Goal: Task Accomplishment & Management: Use online tool/utility

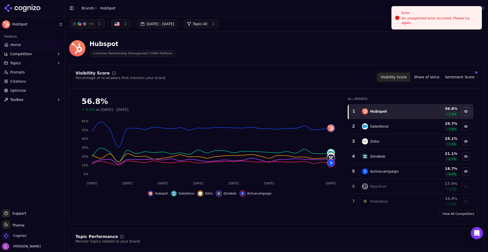
click at [243, 47] on div "Hubspot Customer Relationship Management (CRM) Platform" at bounding box center [183, 48] width 228 height 17
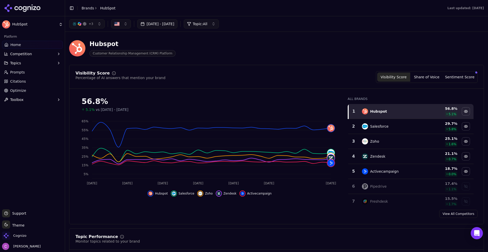
click at [264, 51] on div "Hubspot Customer Relationship Management (CRM) Platform" at bounding box center [183, 48] width 228 height 17
click at [438, 78] on button "Share of Voice" at bounding box center [426, 76] width 33 height 9
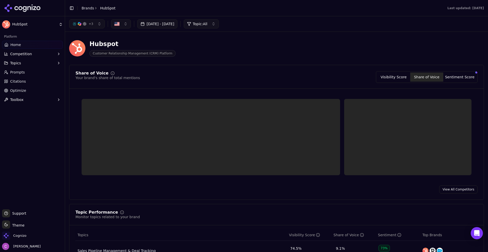
click at [454, 81] on button "Sentiment Score" at bounding box center [460, 76] width 33 height 9
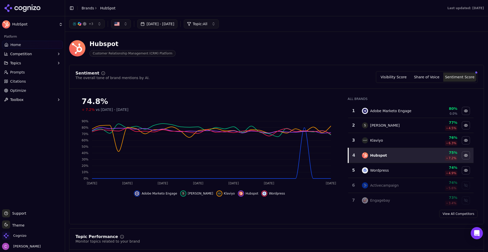
click at [387, 77] on button "Visibility Score" at bounding box center [393, 76] width 33 height 9
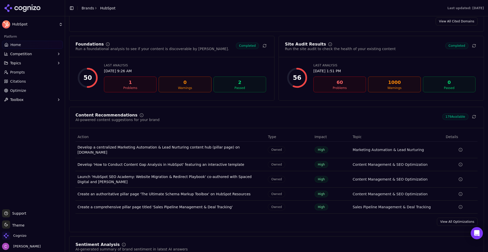
scroll to position [661, 0]
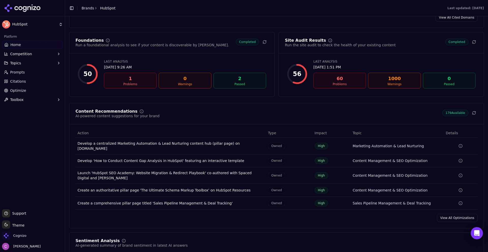
click at [21, 74] on span "Prompts" at bounding box center [17, 72] width 15 height 5
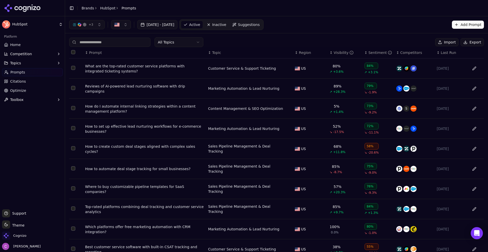
click at [464, 29] on div "+ 3 [DATE] - [DATE] Active Inactive Suggestions Add Prompt" at bounding box center [276, 24] width 415 height 11
click at [463, 26] on button "Add Prompt" at bounding box center [468, 25] width 32 height 8
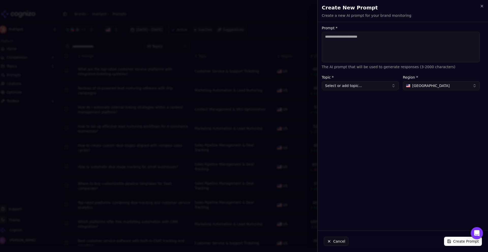
click at [403, 45] on textarea "Prompt *" at bounding box center [401, 47] width 158 height 31
click at [333, 240] on button "Cancel" at bounding box center [336, 241] width 25 height 9
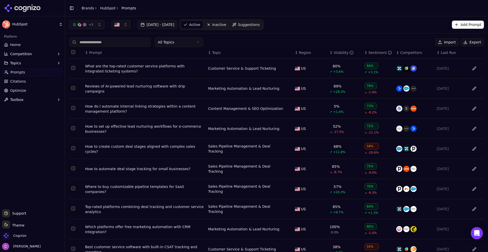
click at [260, 24] on span "Suggestions" at bounding box center [249, 24] width 22 height 5
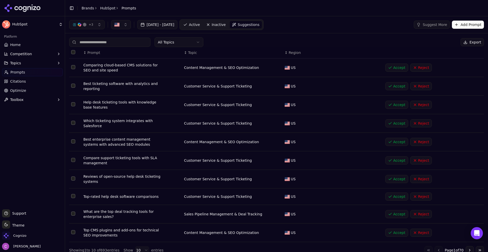
click at [200, 24] on span "Active" at bounding box center [194, 24] width 11 height 5
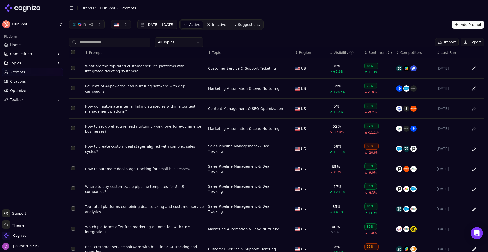
click at [133, 65] on div "What are the top-rated customer service platforms with integrated ticketing sys…" at bounding box center [144, 69] width 119 height 10
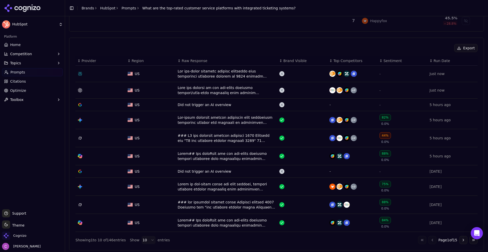
scroll to position [153, 0]
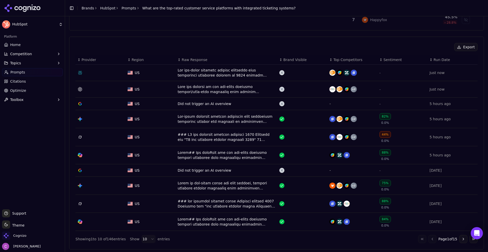
click at [462, 242] on button "Go to next page" at bounding box center [464, 239] width 8 height 8
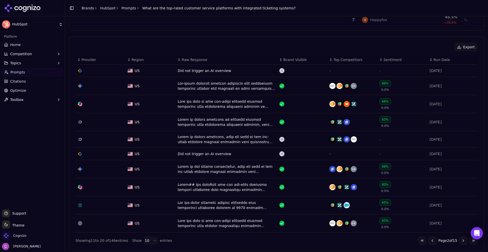
click at [460, 239] on button "Go to next page" at bounding box center [464, 241] width 8 height 8
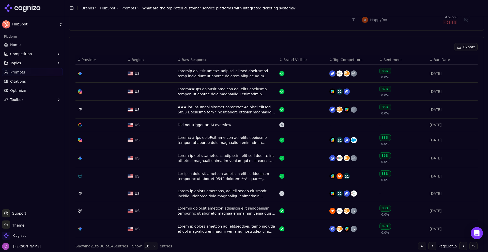
click at [460, 246] on button "Go to next page" at bounding box center [464, 246] width 8 height 8
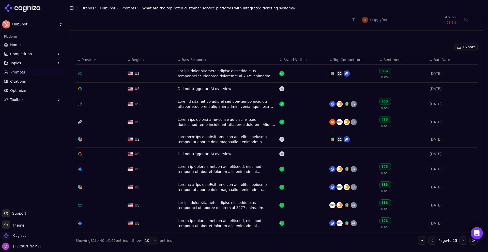
click at [429, 241] on button "Go to previous page" at bounding box center [433, 241] width 8 height 8
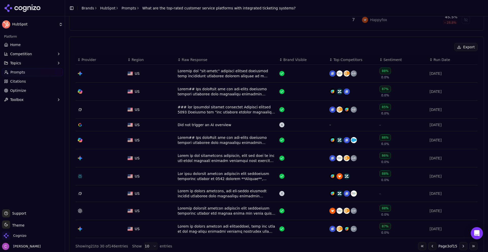
click at [429, 241] on div "Export ↕ Provider ↕ Region ↕ Raw Response ↕ Brand Visible ↕ Top Competitors ↕ S…" at bounding box center [277, 146] width 402 height 207
click at [429, 247] on button "Go to previous page" at bounding box center [433, 246] width 8 height 8
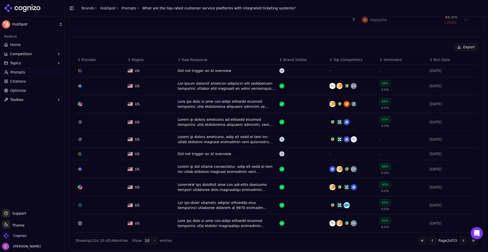
click at [429, 243] on button "Go to previous page" at bounding box center [433, 241] width 8 height 8
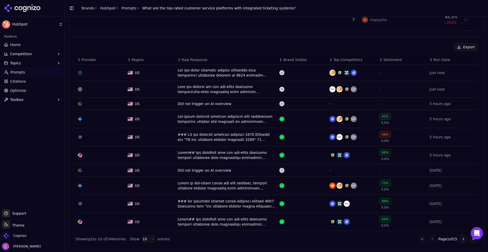
click at [223, 74] on div "Data table" at bounding box center [227, 73] width 98 height 10
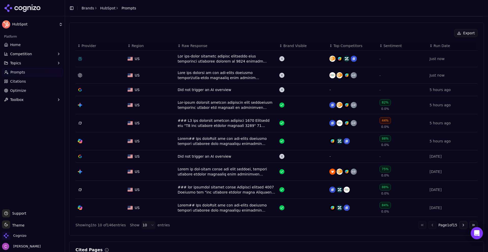
scroll to position [170, 0]
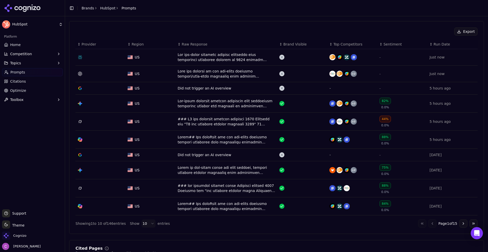
click at [26, 56] on span "Competition" at bounding box center [21, 53] width 22 height 5
click at [25, 63] on span "Metrics" at bounding box center [32, 62] width 44 height 5
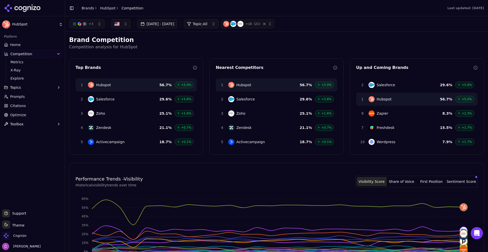
click at [288, 45] on p "Competition analysis for HubSpot" at bounding box center [276, 47] width 415 height 6
click at [13, 79] on span "Explore" at bounding box center [32, 78] width 44 height 5
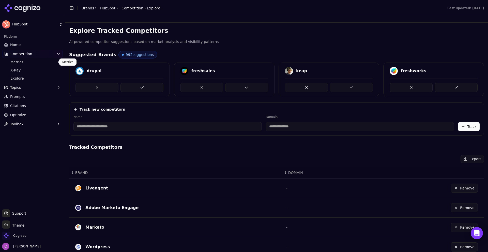
click at [21, 62] on span "Metrics" at bounding box center [32, 62] width 44 height 5
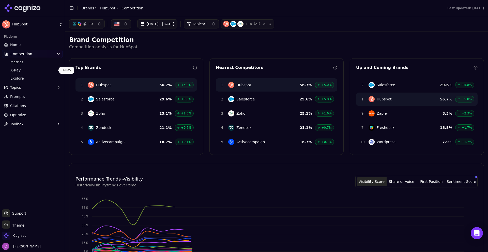
click at [18, 72] on span "X-Ray" at bounding box center [32, 70] width 44 height 5
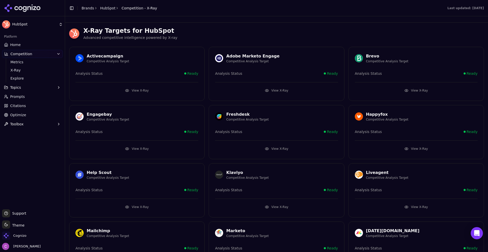
click at [129, 92] on button "View X-Ray" at bounding box center [137, 90] width 123 height 8
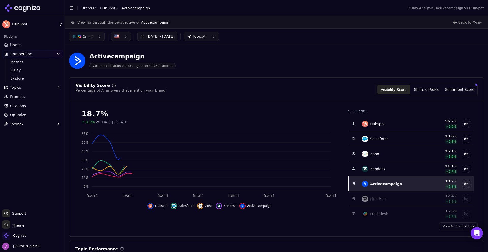
click at [195, 89] on div "Visibility Score Percentage of AI answers that mention your brand Visibility Sc…" at bounding box center [277, 90] width 402 height 12
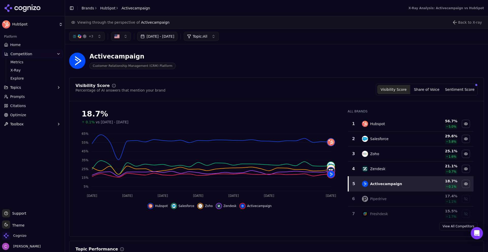
drag, startPoint x: 82, startPoint y: 115, endPoint x: 133, endPoint y: 115, distance: 51.1
click at [127, 115] on div "18.7%" at bounding box center [210, 113] width 256 height 9
click at [135, 115] on div "18.7%" at bounding box center [210, 113] width 256 height 9
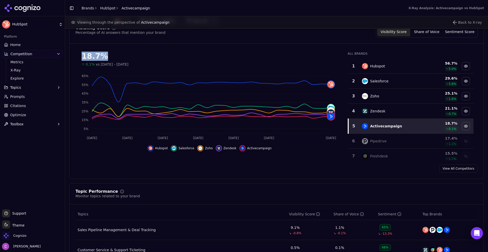
scroll to position [178, 0]
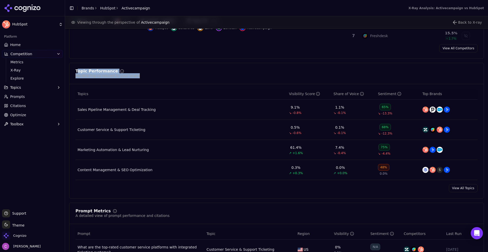
drag, startPoint x: 77, startPoint y: 72, endPoint x: 192, endPoint y: 79, distance: 115.7
click at [192, 79] on div "Topic Performance Monitor topics related to your brand" at bounding box center [276, 76] width 415 height 15
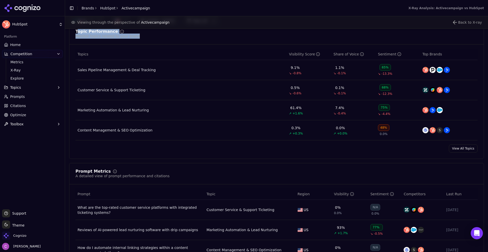
scroll to position [280, 0]
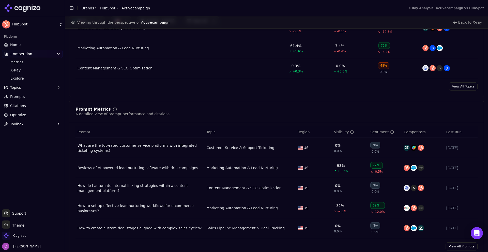
drag, startPoint x: 65, startPoint y: 107, endPoint x: 112, endPoint y: 111, distance: 47.2
click at [109, 112] on div "HubSpot Platform Home Competition Metrics X-Ray Explore Topics Prompts Citation…" at bounding box center [244, 126] width 488 height 252
drag, startPoint x: 76, startPoint y: 108, endPoint x: 151, endPoint y: 115, distance: 75.6
click at [149, 115] on div "Prompt Metrics A detailed view of prompt performance and citations" at bounding box center [123, 111] width 94 height 9
click at [158, 108] on div "Prompt Metrics" at bounding box center [123, 109] width 94 height 4
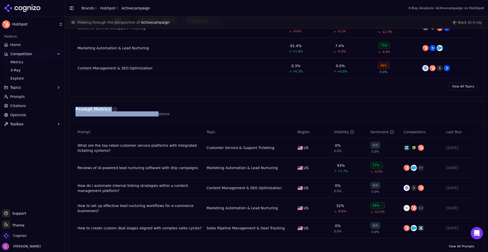
click at [175, 107] on div "Prompt Metrics A detailed view of prompt performance and citations" at bounding box center [277, 111] width 402 height 9
click at [22, 106] on span "Citations" at bounding box center [18, 105] width 16 height 5
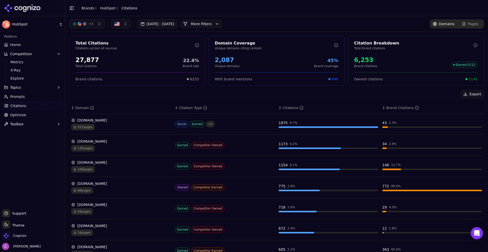
click at [186, 95] on div "Export" at bounding box center [276, 94] width 415 height 8
drag, startPoint x: 77, startPoint y: 61, endPoint x: 100, endPoint y: 60, distance: 23.1
click at [98, 61] on div "27,877 Total citations 22.4% Brand rate" at bounding box center [138, 62] width 124 height 12
click at [102, 60] on div "27,877 Total citations 22.4% Brand rate" at bounding box center [138, 62] width 124 height 12
drag, startPoint x: 212, startPoint y: 60, endPoint x: 263, endPoint y: 58, distance: 51.9
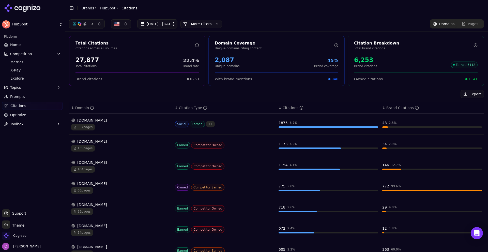
click at [239, 61] on div "2,087 Unique domains 45% Brand coverage" at bounding box center [277, 62] width 136 height 16
click at [264, 56] on div "2,087 Unique domains 45% Brand coverage" at bounding box center [277, 62] width 124 height 12
drag, startPoint x: 352, startPoint y: 58, endPoint x: 411, endPoint y: 61, distance: 59.8
click at [396, 60] on div "6,253 Brand citations Earned : 5112" at bounding box center [416, 62] width 124 height 12
click at [406, 57] on div "6,253 Brand citations Earned : 5112" at bounding box center [416, 62] width 124 height 12
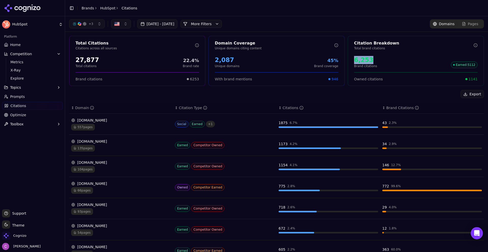
click at [404, 57] on div "6,253 Brand citations Earned : 5112" at bounding box center [416, 62] width 124 height 12
click at [372, 60] on div "6,253" at bounding box center [365, 60] width 23 height 8
drag, startPoint x: 459, startPoint y: 78, endPoint x: 475, endPoint y: 81, distance: 16.4
click at [475, 81] on div "Owned citations 1141" at bounding box center [416, 76] width 136 height 9
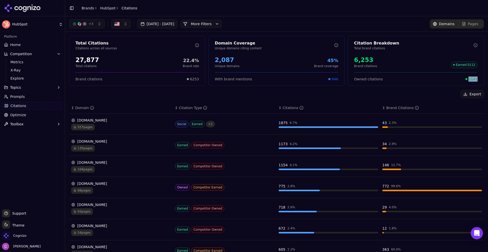
click at [475, 81] on div "Owned citations 1141" at bounding box center [416, 76] width 136 height 9
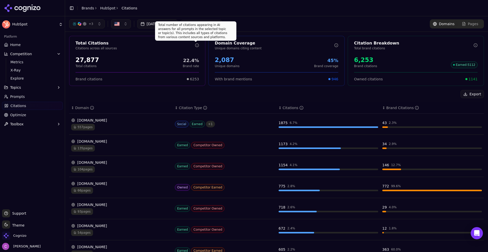
click at [256, 17] on div "+ 3 [DATE] - [DATE] More More Filters Domains Pages" at bounding box center [276, 23] width 423 height 15
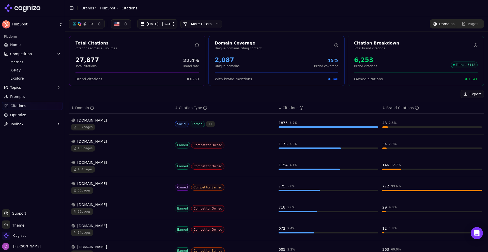
click at [222, 22] on button "More Filters" at bounding box center [201, 24] width 41 height 8
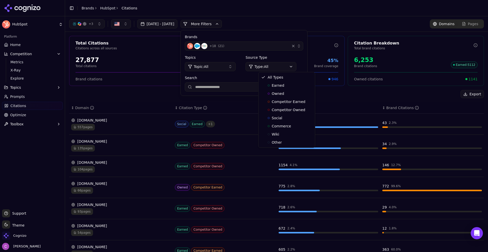
click at [276, 67] on html "HubSpot Platform Home Competition Metrics X-Ray Explore Topics Prompts Citation…" at bounding box center [244, 126] width 488 height 252
click at [284, 95] on div "Owned" at bounding box center [287, 94] width 54 height 8
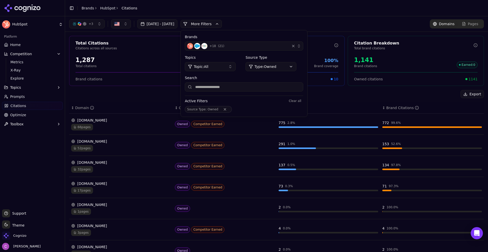
click at [222, 22] on button "More Filters" at bounding box center [201, 24] width 41 height 8
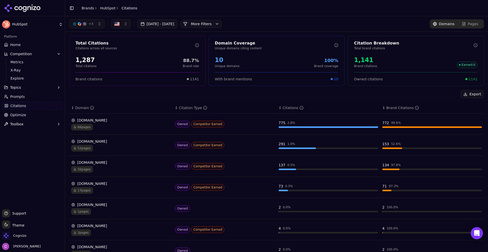
click at [222, 22] on button "More Filters" at bounding box center [201, 24] width 41 height 8
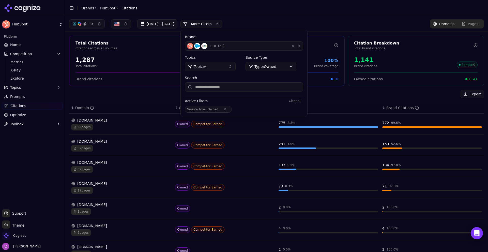
click at [279, 66] on html "HubSpot Platform Home Competition Metrics X-Ray Explore Topics Prompts Citation…" at bounding box center [244, 126] width 488 height 252
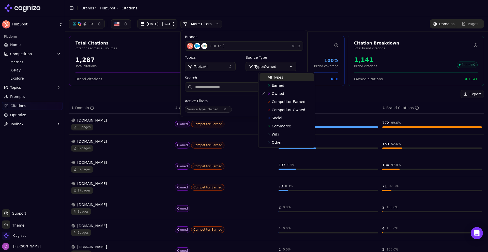
click at [282, 74] on div "All Types" at bounding box center [287, 77] width 54 height 8
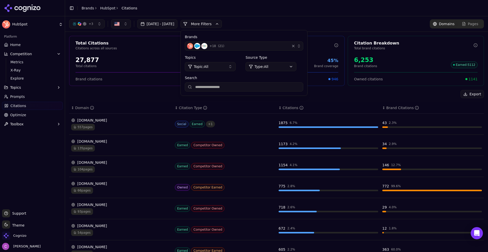
click at [222, 24] on button "More Filters" at bounding box center [201, 24] width 41 height 8
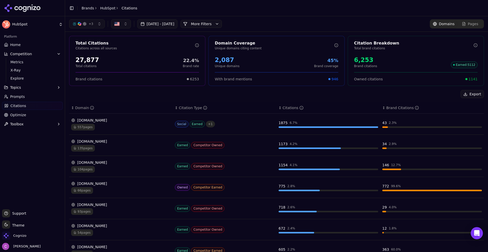
click at [279, 14] on header "Toggle Sidebar Brands HubSpot Citations" at bounding box center [276, 8] width 423 height 16
drag, startPoint x: 271, startPoint y: 123, endPoint x: 298, endPoint y: 128, distance: 27.6
click at [298, 128] on tr "[DOMAIN_NAME] 557 pages Social Earned + 1 1875 6.7 % 43 2.3 %" at bounding box center [276, 124] width 415 height 21
click at [226, 94] on div "Export" at bounding box center [276, 94] width 415 height 8
drag, startPoint x: 274, startPoint y: 124, endPoint x: 298, endPoint y: 124, distance: 24.7
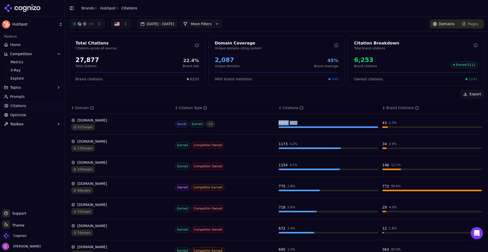
click at [298, 124] on tr "[DOMAIN_NAME] 557 pages Social Earned + 1 1875 6.7 % 43 2.3 %" at bounding box center [276, 124] width 415 height 21
click at [318, 100] on div "Export ↕ Domain ↕ Citation Type ↕ Citations ↕ Brand Citations [DOMAIN_NAME] 557…" at bounding box center [276, 213] width 415 height 247
drag, startPoint x: 379, startPoint y: 122, endPoint x: 396, endPoint y: 124, distance: 16.7
click at [395, 124] on div "43 2.3 %" at bounding box center [433, 122] width 100 height 5
click at [354, 99] on div "Export ↕ Domain ↕ Citation Type ↕ Citations ↕ Brand Citations [DOMAIN_NAME] 557…" at bounding box center [276, 213] width 415 height 247
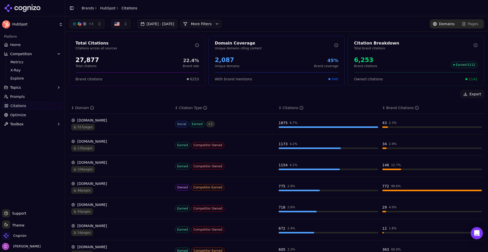
click at [138, 124] on div "557 pages" at bounding box center [121, 127] width 100 height 7
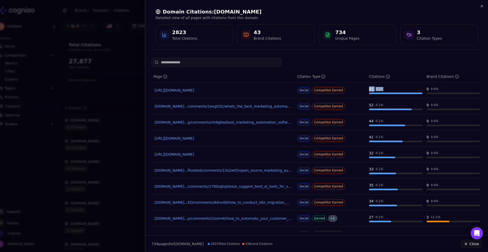
drag, startPoint x: 366, startPoint y: 89, endPoint x: 389, endPoint y: 91, distance: 22.9
click at [389, 91] on td "65 0.1 %" at bounding box center [395, 90] width 57 height 16
click at [389, 91] on div "65 0.1 %" at bounding box center [395, 88] width 53 height 5
click at [246, 89] on link "[URL][DOMAIN_NAME]" at bounding box center [224, 90] width 138 height 5
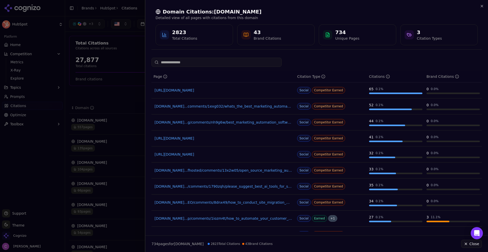
click at [120, 92] on div at bounding box center [244, 126] width 488 height 252
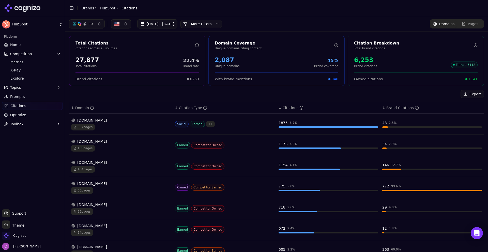
click at [91, 25] on span "+ 3" at bounding box center [91, 24] width 5 height 4
click at [92, 25] on span "+ 3" at bounding box center [91, 24] width 5 height 4
click at [217, 23] on button "More Filters" at bounding box center [201, 24] width 41 height 8
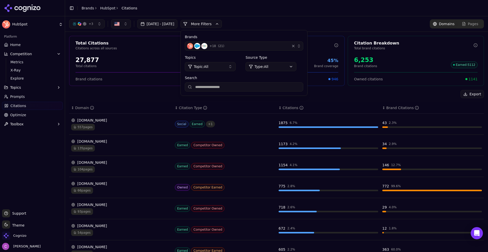
click at [277, 62] on html "HubSpot Platform Home Competition Metrics X-Ray Explore Topics Prompts Citation…" at bounding box center [244, 126] width 488 height 252
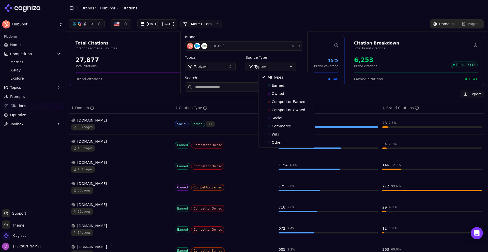
click at [278, 64] on html "HubSpot Platform Home Competition Metrics X-Ray Explore Topics Prompts Citation…" at bounding box center [244, 126] width 488 height 252
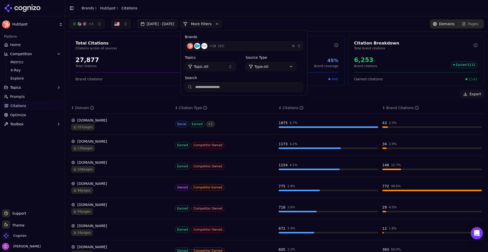
click at [279, 64] on html "HubSpot Platform Home Competition Metrics X-Ray Explore Topics Prompts Citation…" at bounding box center [244, 126] width 488 height 252
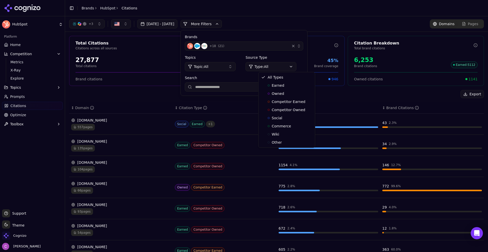
click at [263, 36] on html "HubSpot Platform Home Competition Metrics X-Ray Explore Topics Prompts Citation…" at bounding box center [244, 126] width 488 height 252
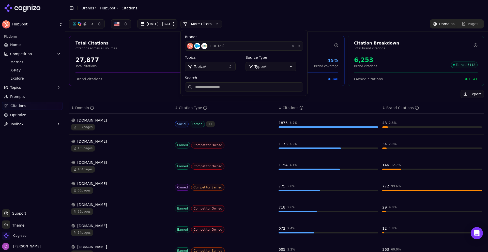
click at [222, 23] on button "More Filters" at bounding box center [201, 24] width 41 height 8
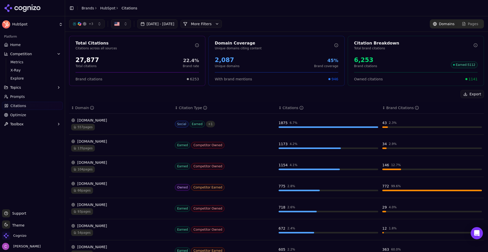
click at [298, 21] on div "+ 3 [DATE] - [DATE] More More Filters Domains Pages" at bounding box center [276, 23] width 415 height 9
click at [134, 90] on div "Export" at bounding box center [276, 94] width 415 height 8
click at [471, 80] on span "1141" at bounding box center [473, 79] width 9 height 5
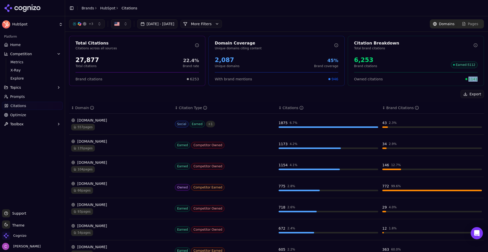
click at [406, 93] on div "Export" at bounding box center [276, 94] width 415 height 8
click at [25, 116] on link "Optimize" at bounding box center [32, 115] width 61 height 8
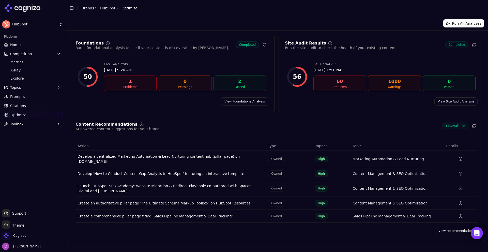
click at [449, 227] on link "View recommendations" at bounding box center [456, 231] width 42 height 8
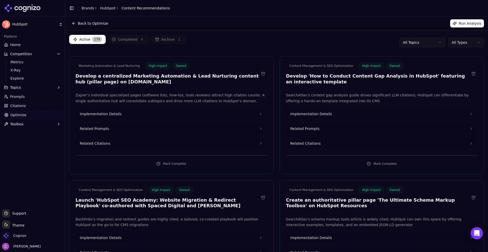
click at [28, 112] on link "Optimize" at bounding box center [32, 115] width 61 height 8
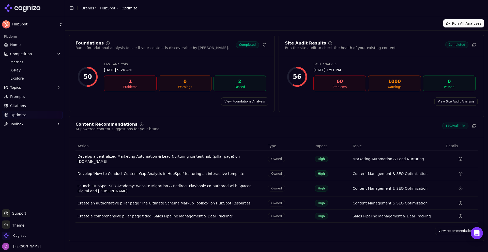
click at [452, 227] on link "View recommendations" at bounding box center [456, 231] width 42 height 8
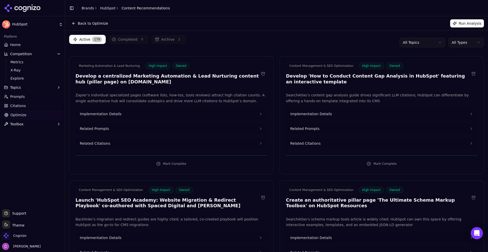
click at [129, 130] on button "Related Prompts" at bounding box center [171, 128] width 191 height 11
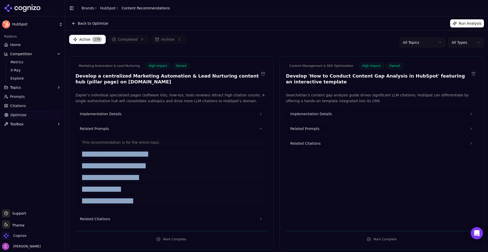
drag, startPoint x: 129, startPoint y: 200, endPoint x: 79, endPoint y: 152, distance: 69.8
click at [79, 153] on div "This recommendation is for the entire topic. best marketing automation software…" at bounding box center [171, 172] width 191 height 76
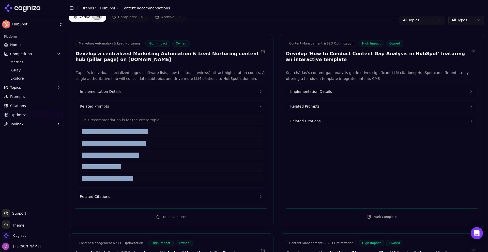
scroll to position [51, 0]
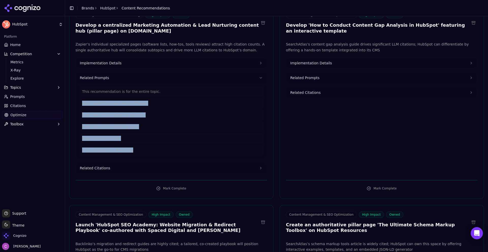
click at [105, 170] on span "Related Citations" at bounding box center [95, 168] width 30 height 5
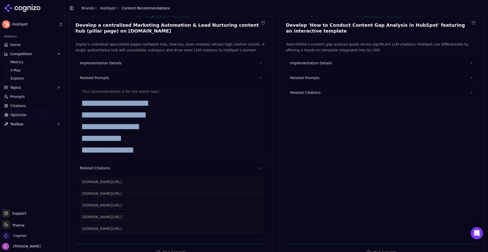
drag, startPoint x: 163, startPoint y: 230, endPoint x: 70, endPoint y: 182, distance: 104.1
click at [71, 182] on div "Zapier’s individual specialized pages (software lists, how-tos, tools reviews) …" at bounding box center [171, 139] width 204 height 196
click at [109, 65] on span "Implementation Details" at bounding box center [101, 63] width 42 height 5
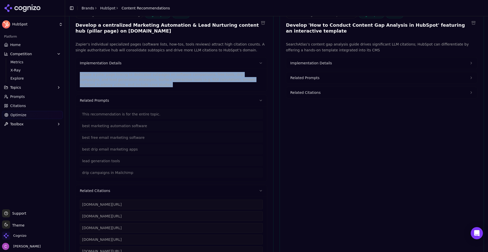
drag, startPoint x: 117, startPoint y: 86, endPoint x: 76, endPoint y: 75, distance: 42.9
click at [76, 75] on div "Implementation Details Create a pillar page linking to dedicated subpages on so…" at bounding box center [172, 74] width 192 height 34
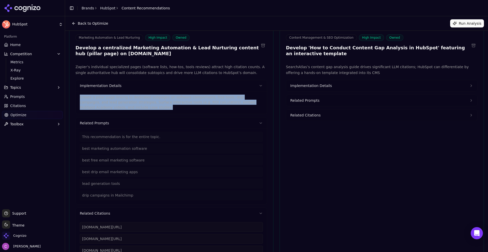
scroll to position [0, 0]
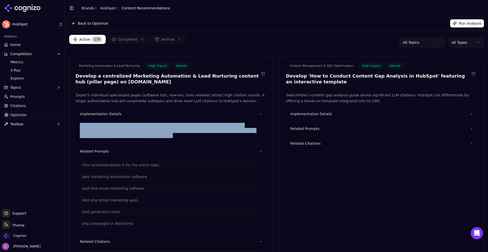
click at [336, 127] on button "Related Prompts" at bounding box center [381, 128] width 191 height 11
click at [340, 161] on button "Related Citations" at bounding box center [381, 160] width 191 height 11
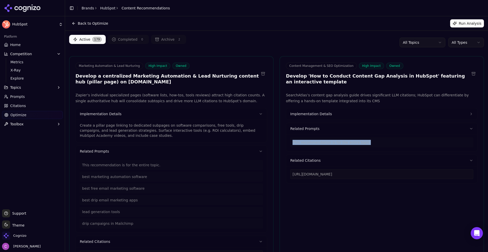
drag, startPoint x: 367, startPoint y: 142, endPoint x: 286, endPoint y: 140, distance: 81.7
click at [286, 140] on div "This recommendation is for the entire topic." at bounding box center [381, 142] width 191 height 17
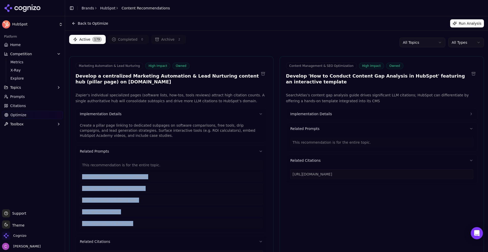
drag, startPoint x: 135, startPoint y: 222, endPoint x: 173, endPoint y: 176, distance: 60.0
click at [83, 173] on div "This recommendation is for the entire topic. best marketing automation software…" at bounding box center [171, 194] width 183 height 68
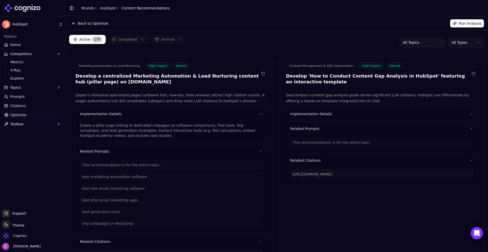
click at [326, 65] on span "Content Management & SEO Optimization" at bounding box center [321, 66] width 71 height 7
click at [331, 117] on button "Implementation Details" at bounding box center [381, 113] width 191 height 11
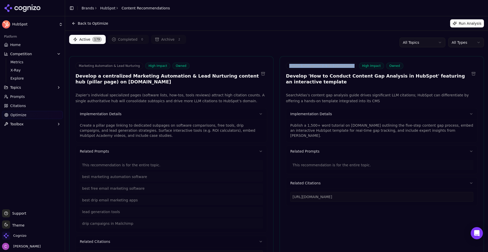
click at [326, 128] on p "Publish a 1,500+ word tutorial on [DOMAIN_NAME] outlining the five-step content…" at bounding box center [381, 130] width 183 height 15
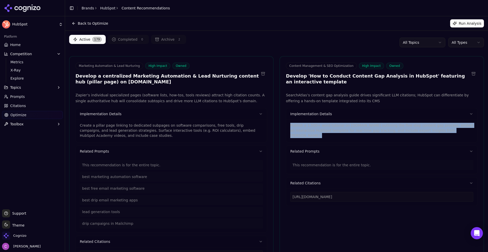
click at [326, 128] on p "Publish a 1,500+ word tutorial on [DOMAIN_NAME] outlining the five-step content…" at bounding box center [381, 130] width 183 height 15
click at [458, 40] on html "HubSpot Platform Home Competition Metrics X-Ray Explore Topics Prompts Citation…" at bounding box center [244, 126] width 488 height 252
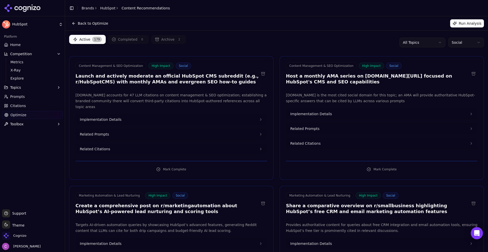
click at [287, 38] on div "Active 179 Completed 0 Archive 2 All Topics Social" at bounding box center [276, 42] width 415 height 15
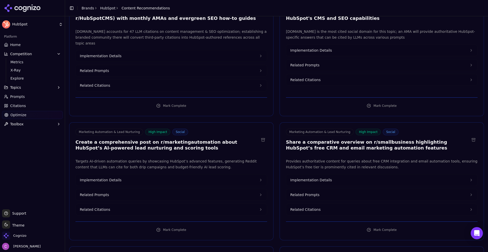
scroll to position [76, 0]
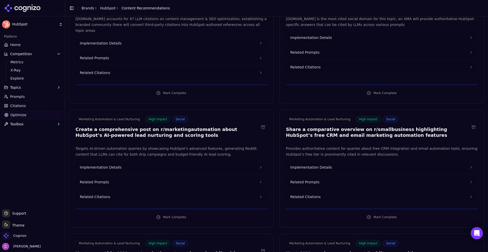
click at [157, 127] on h3 "Create a comprehensive post on r/marketingautomation about HubSpot’s AI-powered…" at bounding box center [168, 132] width 184 height 11
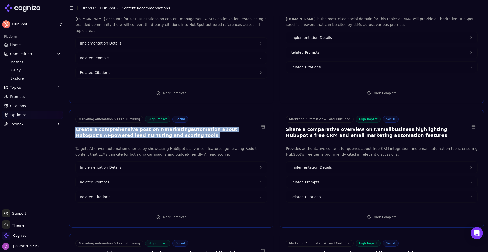
click at [157, 127] on h3 "Create a comprehensive post on r/marketingautomation about HubSpot’s AI-powered…" at bounding box center [168, 132] width 184 height 11
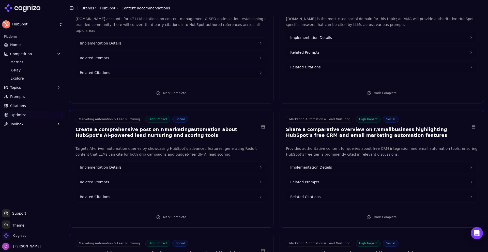
click at [365, 127] on h3 "Share a comparative overview on r/smallbusiness highlighting HubSpot’s free CRM…" at bounding box center [378, 132] width 184 height 11
click at [133, 178] on button "Related Prompts" at bounding box center [171, 182] width 191 height 11
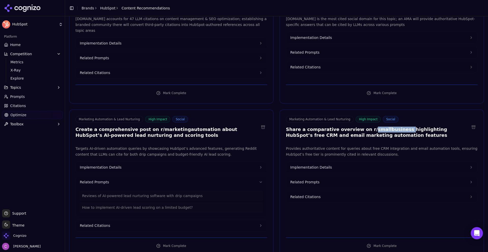
click at [307, 180] on span "Related Prompts" at bounding box center [304, 182] width 29 height 5
click at [333, 162] on button "Implementation Details" at bounding box center [381, 167] width 191 height 11
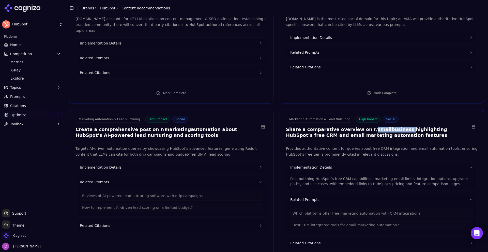
click at [222, 162] on button "Implementation Details" at bounding box center [171, 167] width 191 height 11
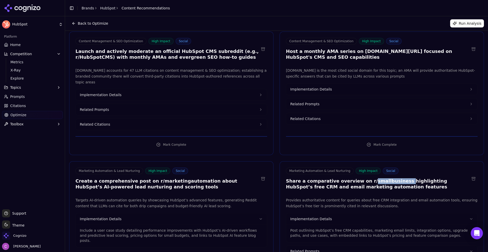
scroll to position [0, 0]
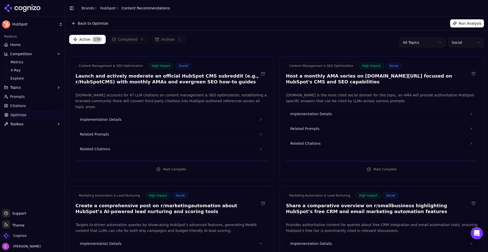
click at [20, 118] on link "Optimize" at bounding box center [32, 115] width 61 height 8
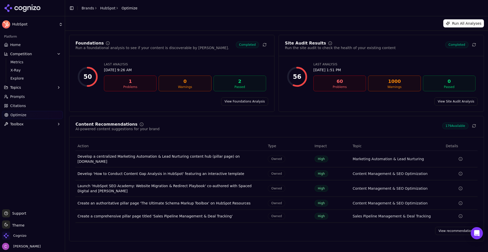
click at [227, 105] on link "View Foundations Analysis" at bounding box center [244, 101] width 47 height 8
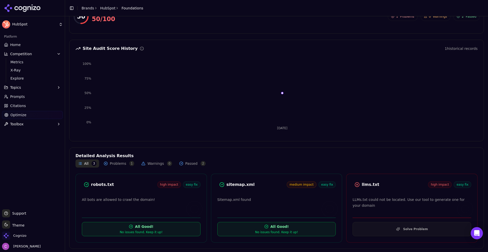
scroll to position [33, 0]
click at [98, 180] on div "robots.txt high impact easy fix" at bounding box center [141, 183] width 119 height 9
click at [120, 185] on div "robots.txt" at bounding box center [124, 184] width 66 height 6
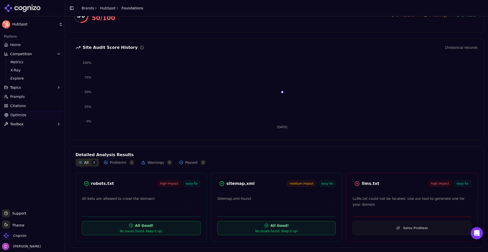
click at [94, 180] on div "robots.txt high impact easy fix" at bounding box center [141, 183] width 119 height 9
click at [114, 184] on div "robots.txt" at bounding box center [124, 184] width 66 height 6
click at [362, 186] on div "llms.txt" at bounding box center [395, 184] width 66 height 6
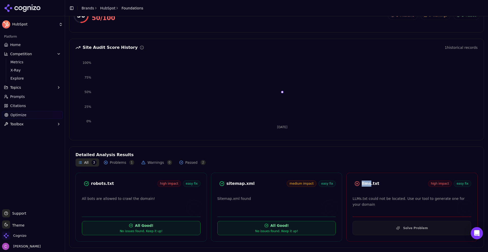
click at [362, 186] on div "llms.txt" at bounding box center [395, 184] width 66 height 6
click at [365, 186] on div "llms.txt" at bounding box center [395, 184] width 66 height 6
click at [371, 186] on div "llms.txt" at bounding box center [395, 184] width 66 height 6
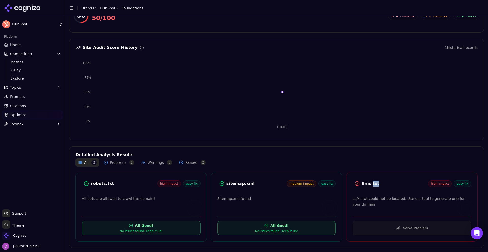
click at [390, 185] on div "llms.txt" at bounding box center [395, 184] width 66 height 6
click at [392, 230] on button "Solve Problem" at bounding box center [412, 228] width 119 height 14
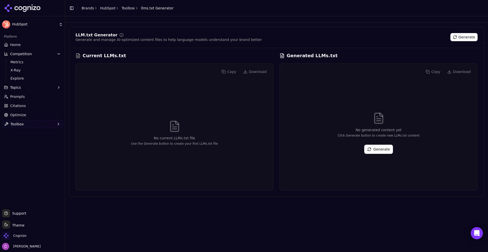
click at [381, 153] on button "Generate" at bounding box center [378, 149] width 29 height 9
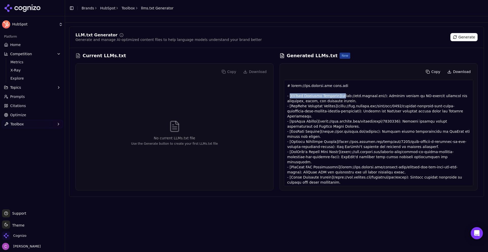
drag, startPoint x: 290, startPoint y: 95, endPoint x: 340, endPoint y: 94, distance: 50.1
click at [340, 94] on div at bounding box center [378, 133] width 189 height 106
click at [375, 100] on div at bounding box center [378, 133] width 189 height 106
drag, startPoint x: 20, startPoint y: 43, endPoint x: 58, endPoint y: 43, distance: 38.4
click at [20, 43] on link "Home" at bounding box center [32, 45] width 61 height 8
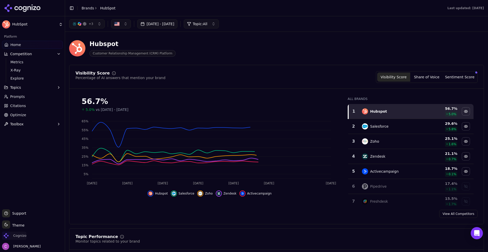
click at [17, 232] on span "Cognizo" at bounding box center [14, 236] width 24 height 8
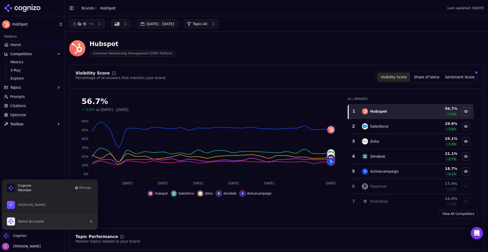
click at [51, 221] on button "Demo Accounts" at bounding box center [50, 221] width 96 height 17
